Goal: Register for event/course: Sign up to attend an event or enroll in a course

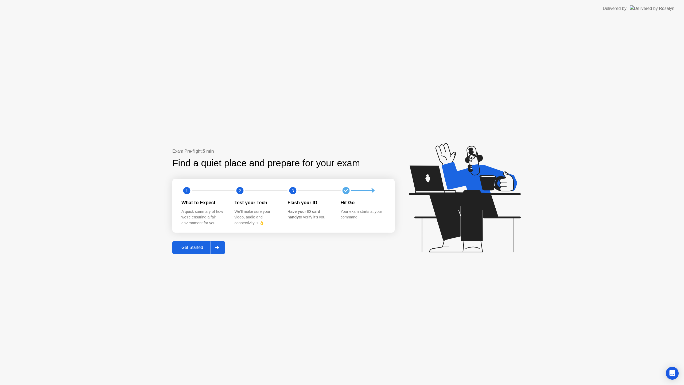
click at [189, 250] on div "Get Started" at bounding box center [192, 247] width 37 height 5
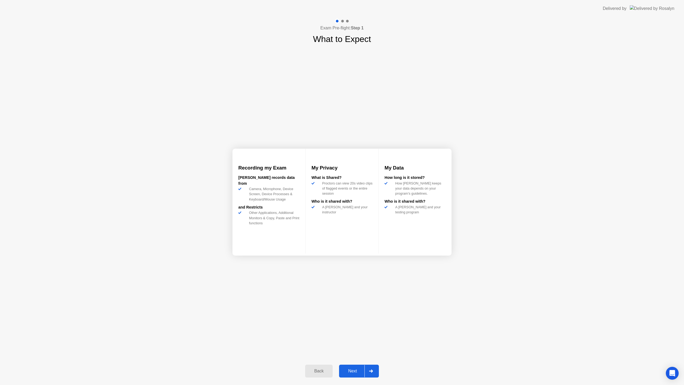
click at [366, 374] on div at bounding box center [370, 371] width 13 height 12
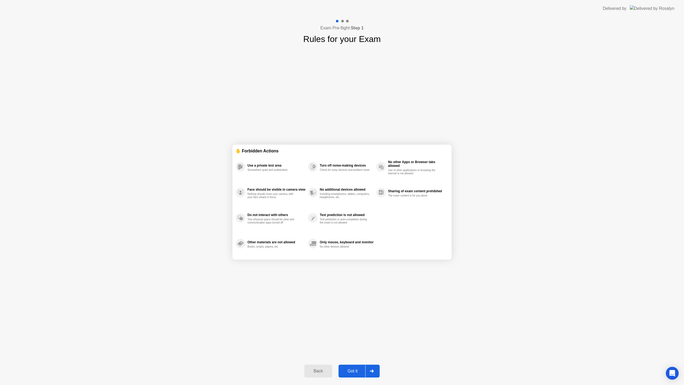
click at [359, 373] on div "Got it" at bounding box center [352, 370] width 25 height 5
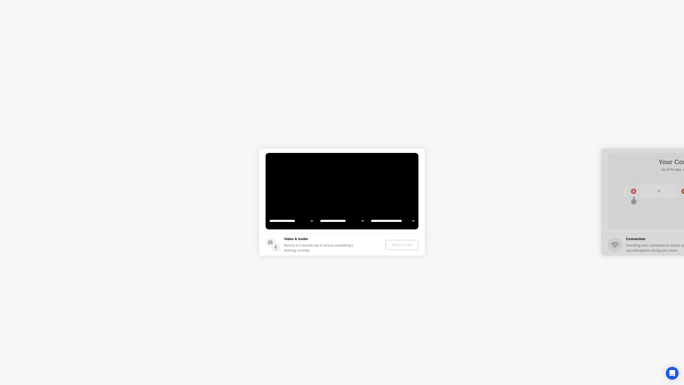
select select "**********"
select select "*******"
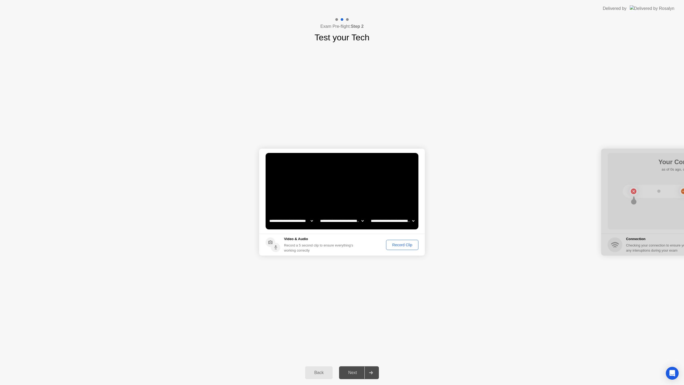
click at [401, 247] on button "Record Clip" at bounding box center [402, 245] width 32 height 10
click at [376, 244] on div "Replay Clip" at bounding box center [372, 244] width 35 height 4
click at [352, 370] on div "Next" at bounding box center [352, 372] width 24 height 5
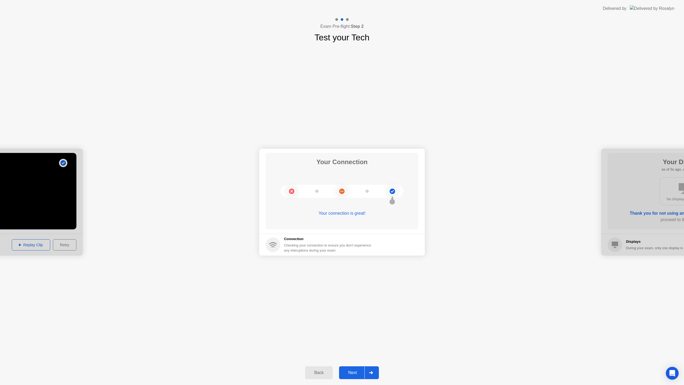
click at [358, 375] on button "Next" at bounding box center [359, 372] width 40 height 13
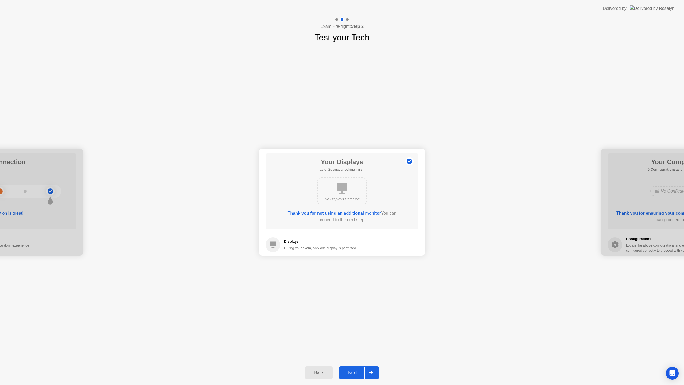
click at [353, 371] on div "Next" at bounding box center [352, 372] width 24 height 5
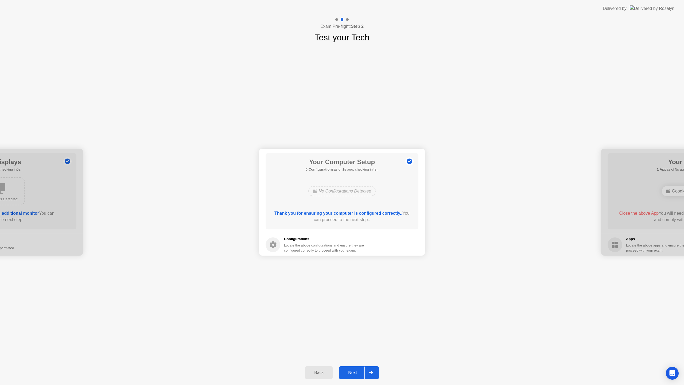
click at [351, 371] on div "Next" at bounding box center [352, 372] width 24 height 5
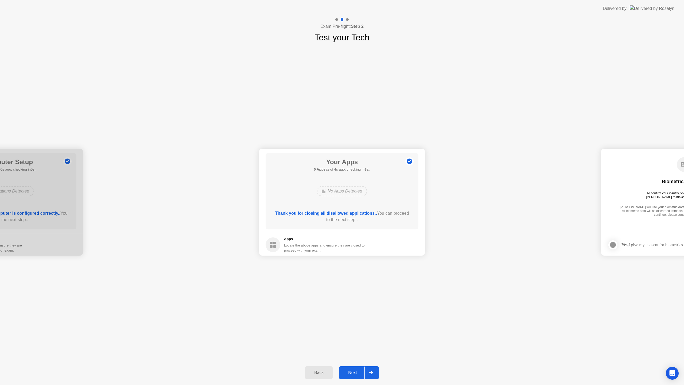
click at [355, 372] on div "Next" at bounding box center [352, 372] width 24 height 5
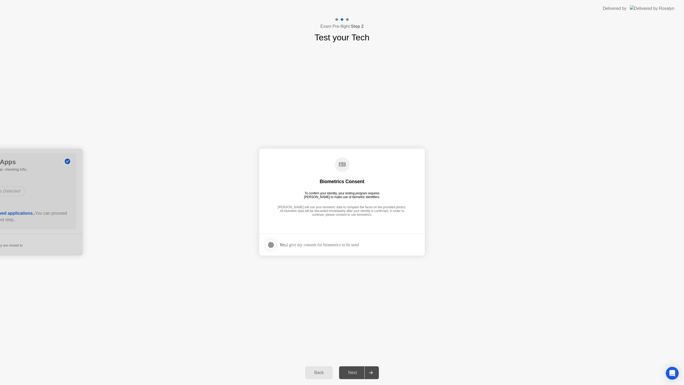
click at [269, 246] on div at bounding box center [271, 244] width 6 height 6
click at [357, 375] on button "Next" at bounding box center [359, 372] width 40 height 13
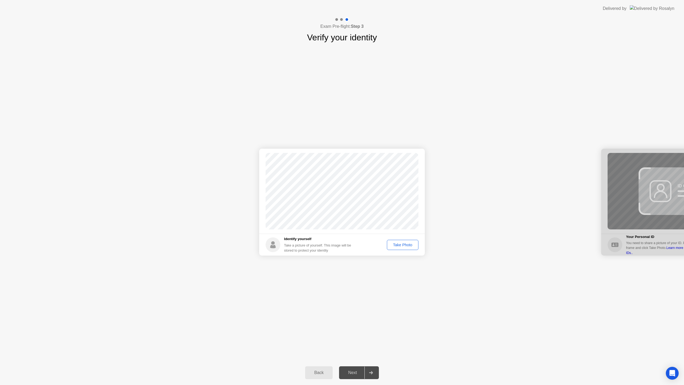
click at [400, 246] on div "Take Photo" at bounding box center [403, 244] width 28 height 4
click at [350, 375] on div "Next" at bounding box center [352, 372] width 24 height 5
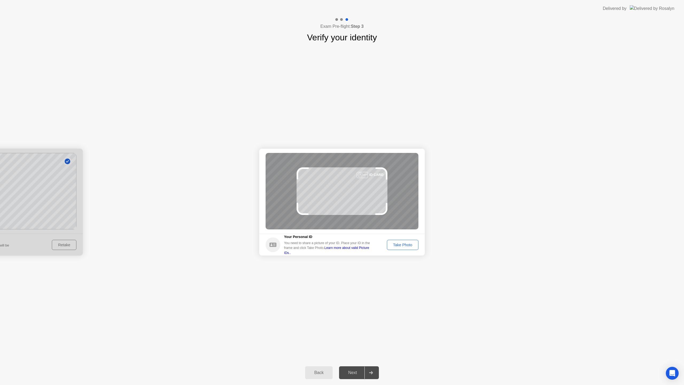
click at [410, 244] on div "Take Photo" at bounding box center [403, 244] width 28 height 4
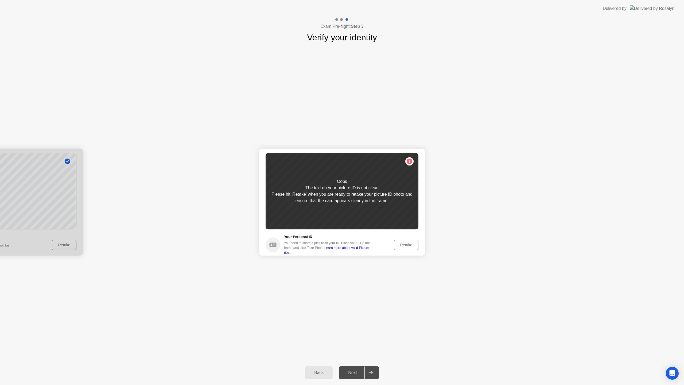
click at [411, 246] on div "Retake" at bounding box center [405, 244] width 21 height 4
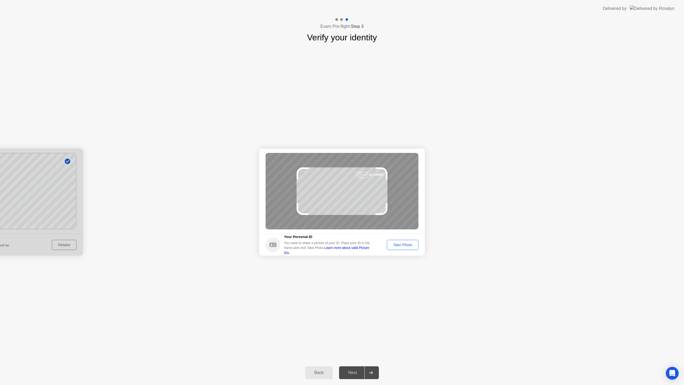
click at [411, 247] on div "Take Photo" at bounding box center [403, 244] width 28 height 4
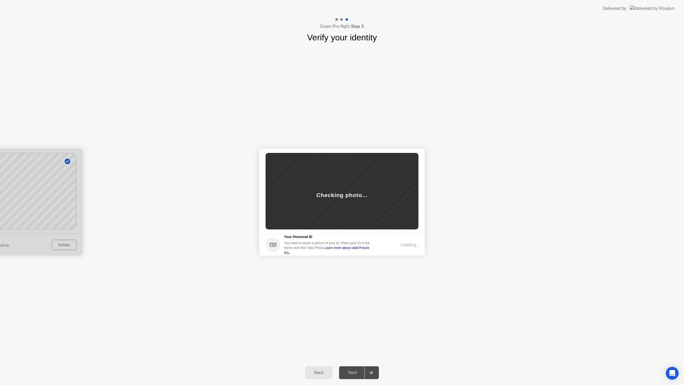
click at [347, 210] on div "Checking photo..." at bounding box center [341, 191] width 153 height 76
click at [409, 247] on button "Retake" at bounding box center [406, 245] width 25 height 10
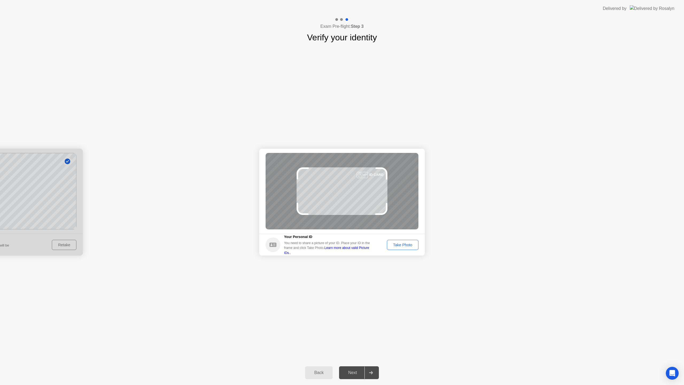
click at [403, 247] on button "Take Photo" at bounding box center [403, 245] width 32 height 10
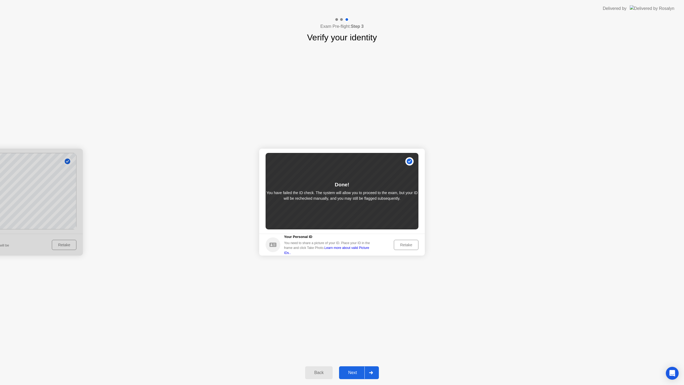
click at [354, 372] on div "Next" at bounding box center [352, 372] width 24 height 5
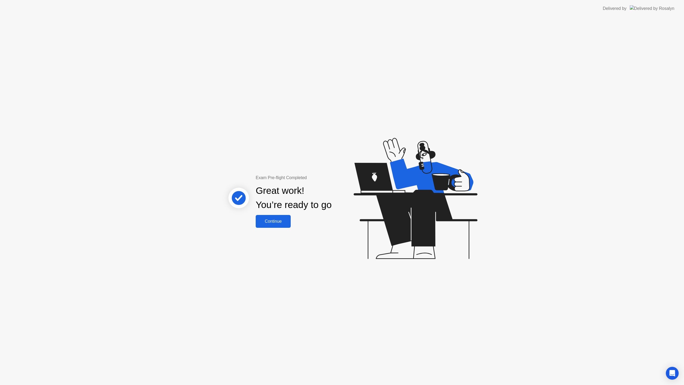
click at [281, 224] on button "Continue" at bounding box center [273, 221] width 35 height 13
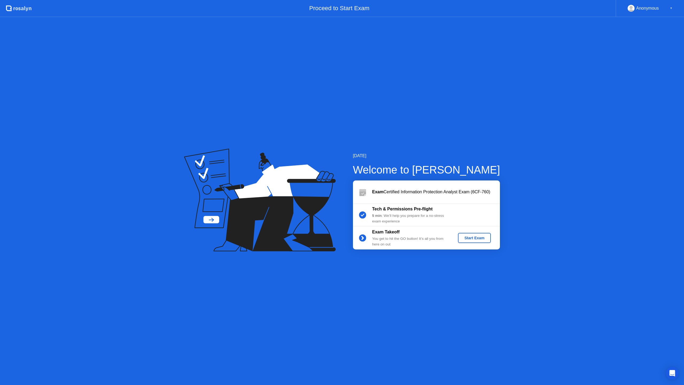
click at [464, 236] on div "Start Exam" at bounding box center [474, 238] width 29 height 4
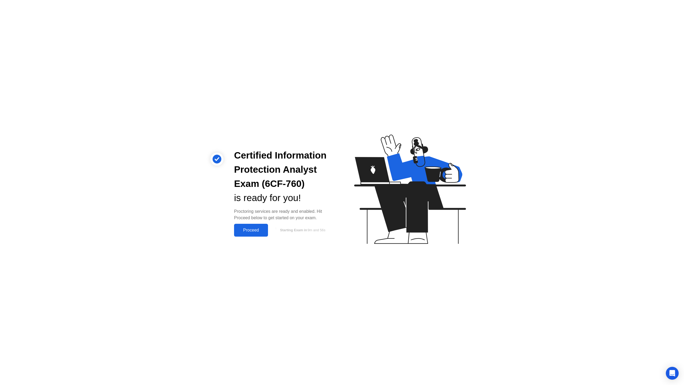
click at [252, 228] on div "Proceed" at bounding box center [251, 230] width 31 height 5
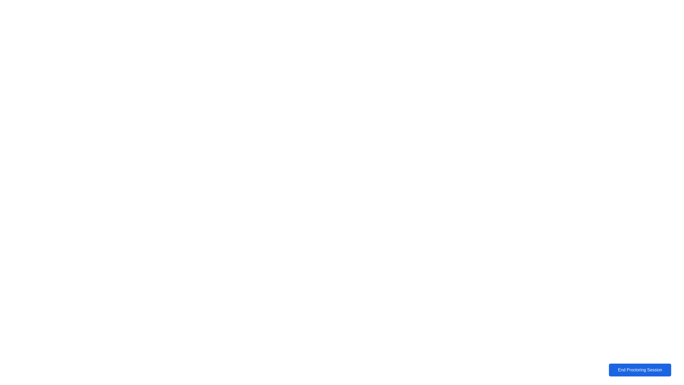
click at [641, 367] on div "End Proctoring Session" at bounding box center [639, 369] width 59 height 5
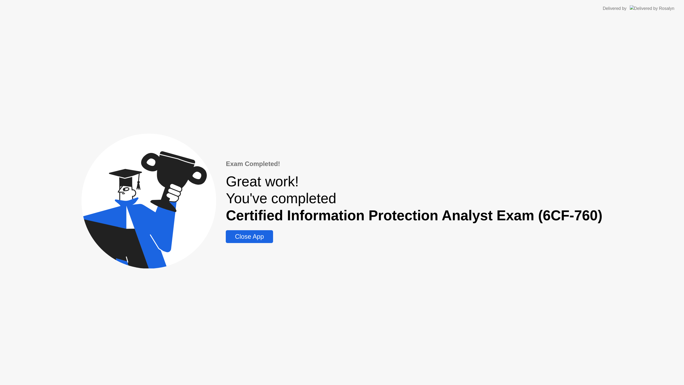
click at [252, 241] on button "Close App" at bounding box center [249, 236] width 47 height 13
